Goal: Task Accomplishment & Management: Use online tool/utility

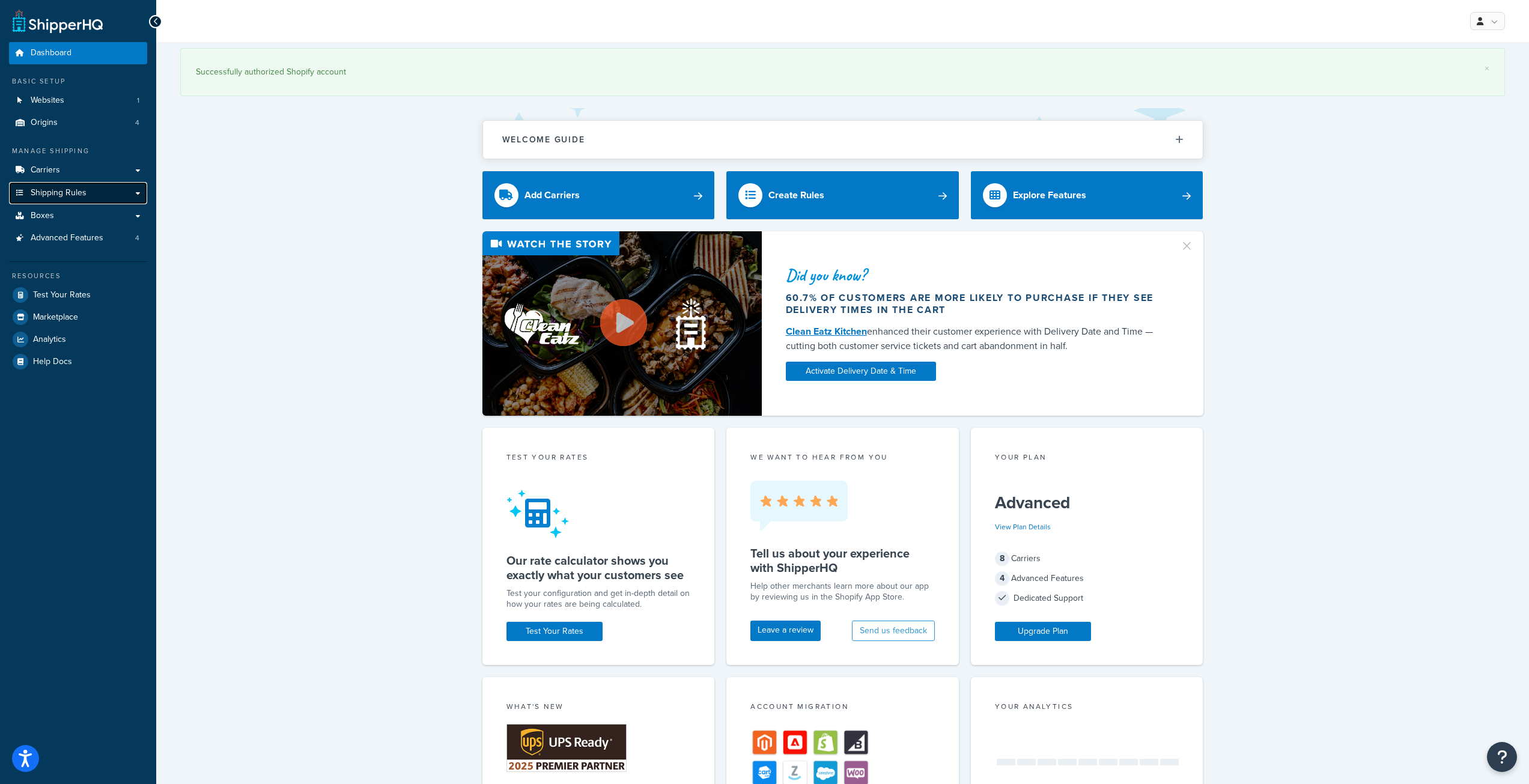
click at [96, 187] on link "Shipping Rules" at bounding box center [78, 193] width 138 height 22
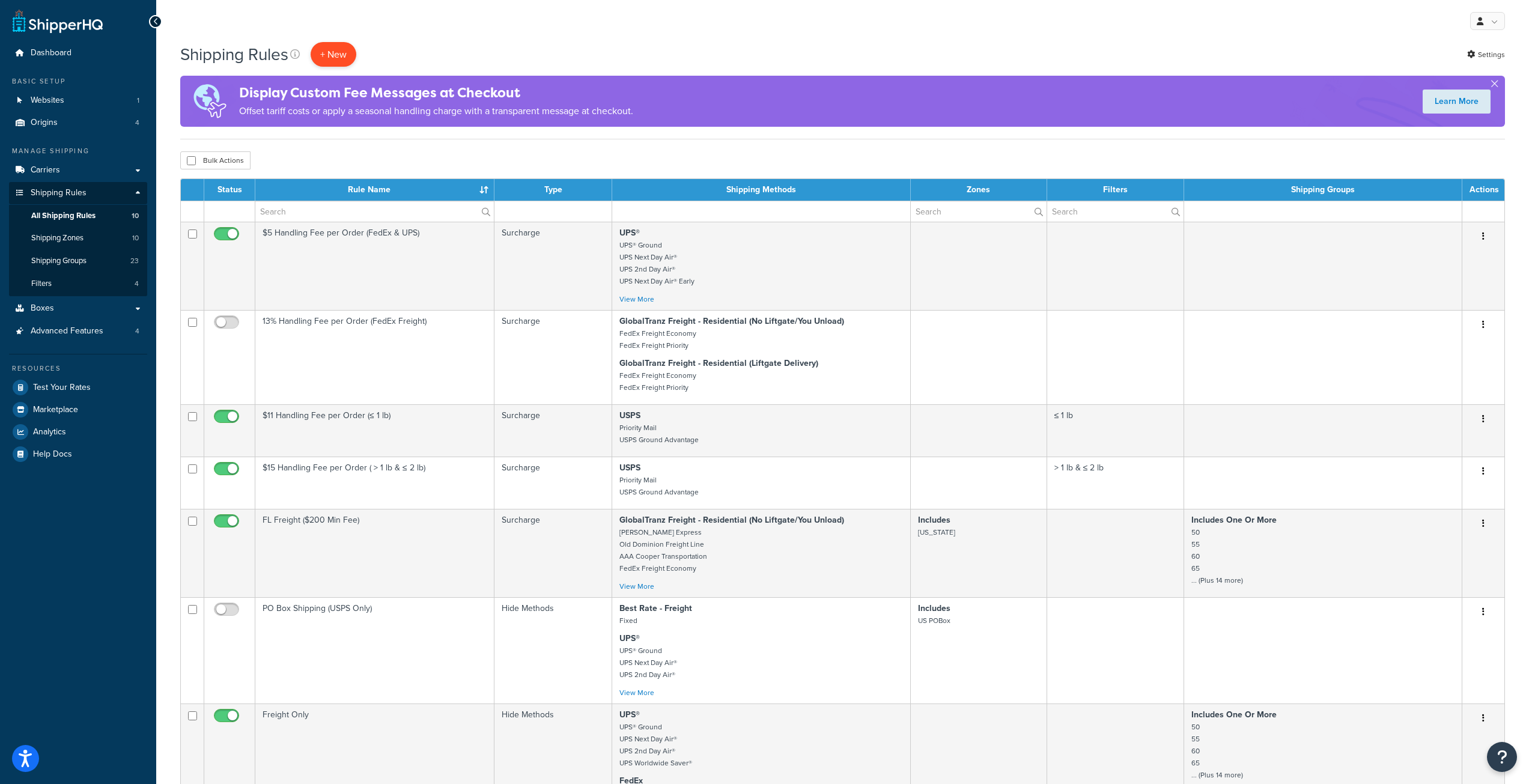
click at [334, 53] on p "+ New" at bounding box center [334, 54] width 46 height 25
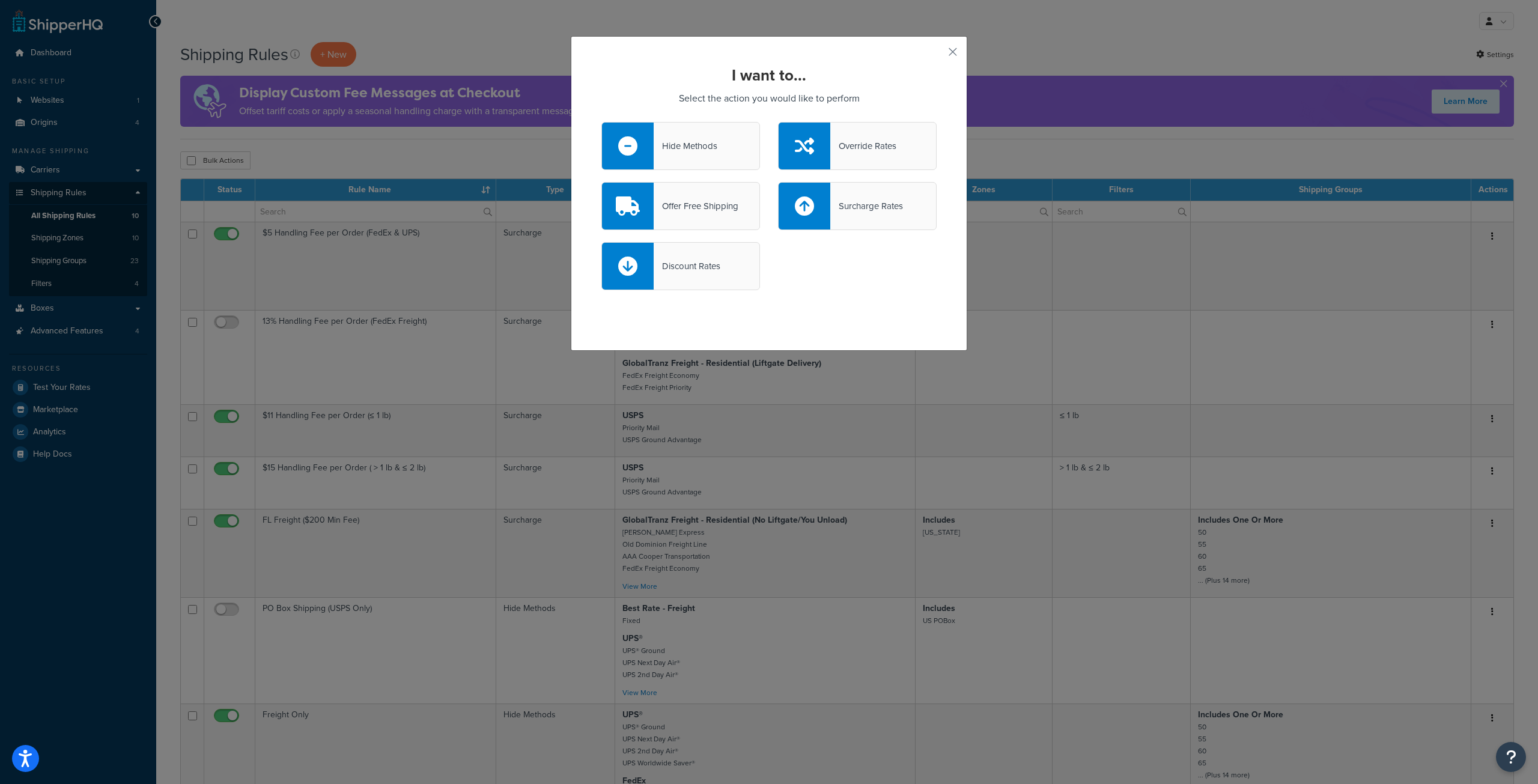
click at [847, 205] on div "Surcharge Rates" at bounding box center [867, 206] width 73 height 17
click at [0, 0] on input "Surcharge Rates" at bounding box center [0, 0] width 0 height 0
select select "CART"
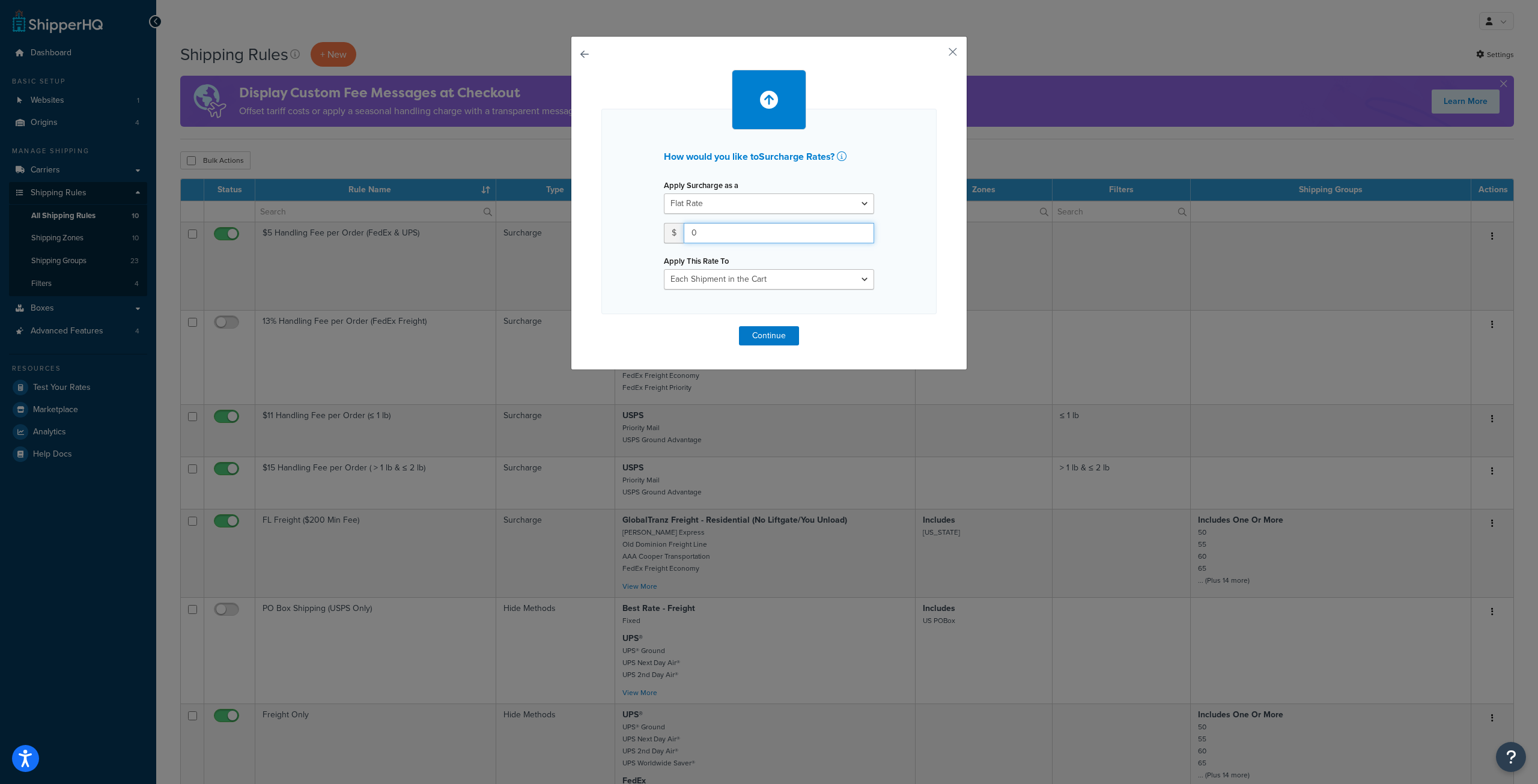
drag, startPoint x: 701, startPoint y: 234, endPoint x: 673, endPoint y: 234, distance: 28.0
click at [674, 234] on div "$ 0" at bounding box center [769, 233] width 210 height 20
type input "35"
click at [752, 276] on select "Entire Cart Each Shipment in the Cart Each Origin in the Cart Each Shipping Gro…" at bounding box center [769, 279] width 210 height 20
select select "ITEM"
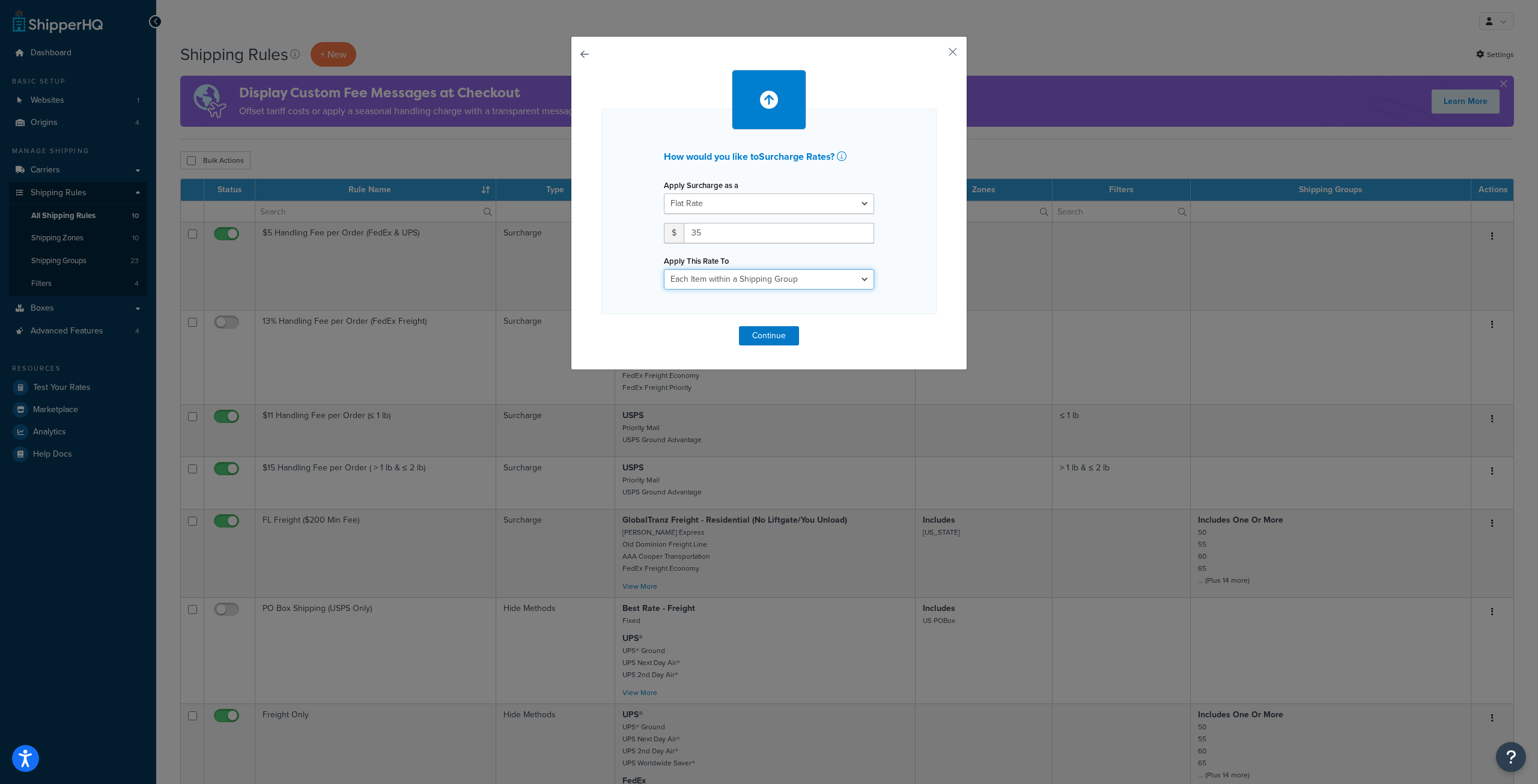
click at [664, 269] on select "Entire Cart Each Shipment in the Cart Each Origin in the Cart Each Shipping Gro…" at bounding box center [769, 279] width 210 height 20
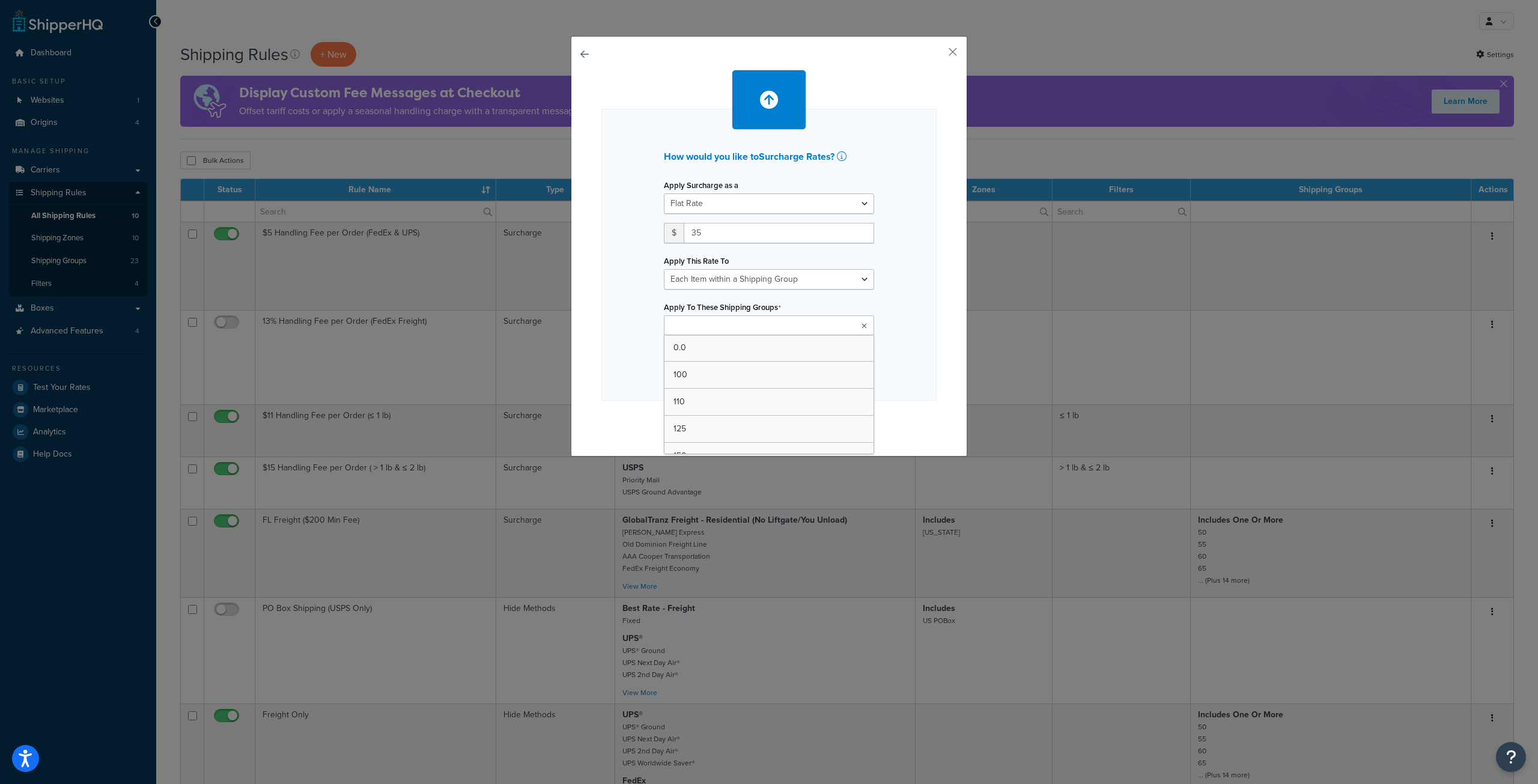
click at [827, 322] on ul at bounding box center [769, 325] width 210 height 20
click at [861, 325] on icon at bounding box center [864, 326] width 7 height 7
click at [937, 55] on button "button" at bounding box center [935, 56] width 3 height 3
